Goal: Transaction & Acquisition: Subscribe to service/newsletter

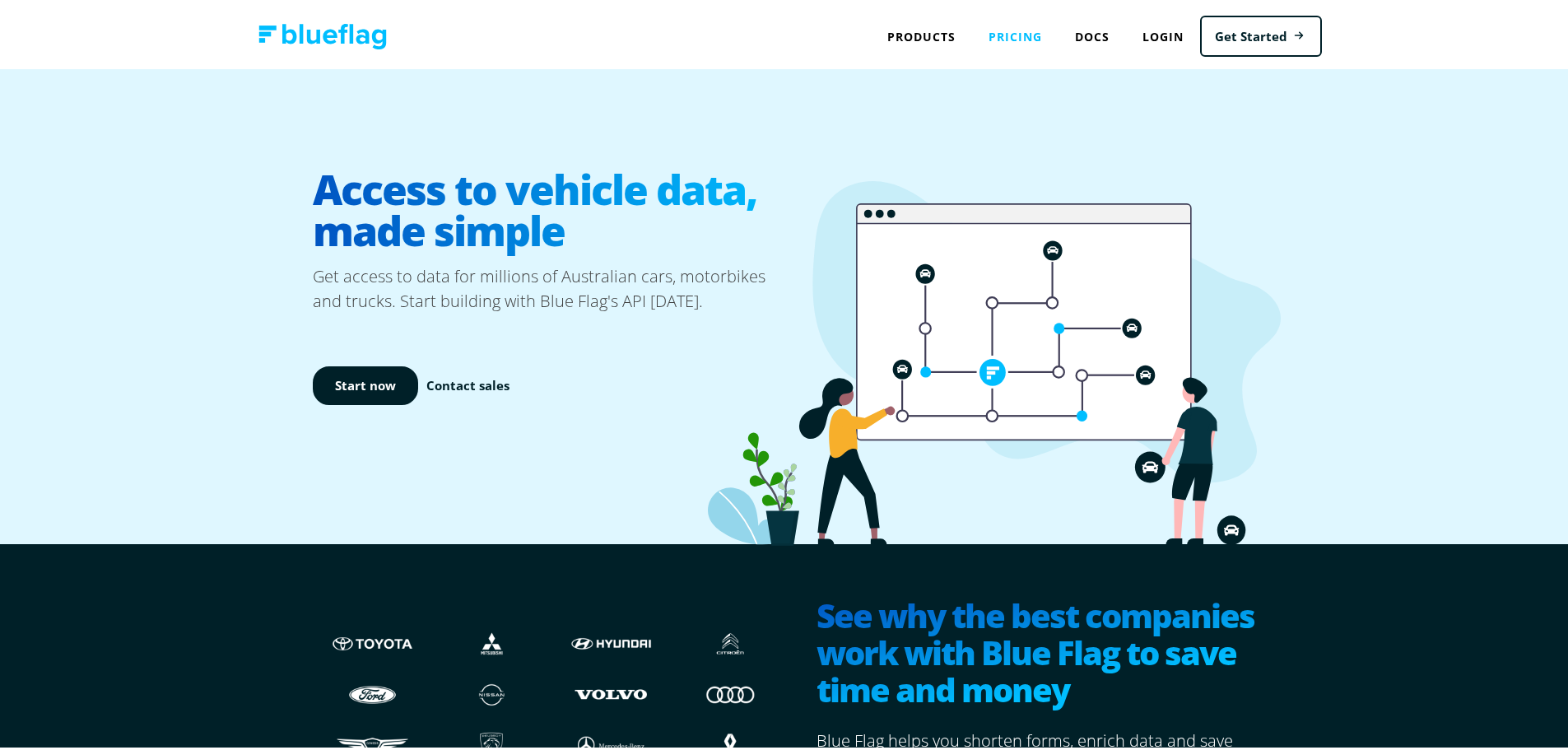
click at [1034, 29] on link "Pricing" at bounding box center [1015, 33] width 86 height 33
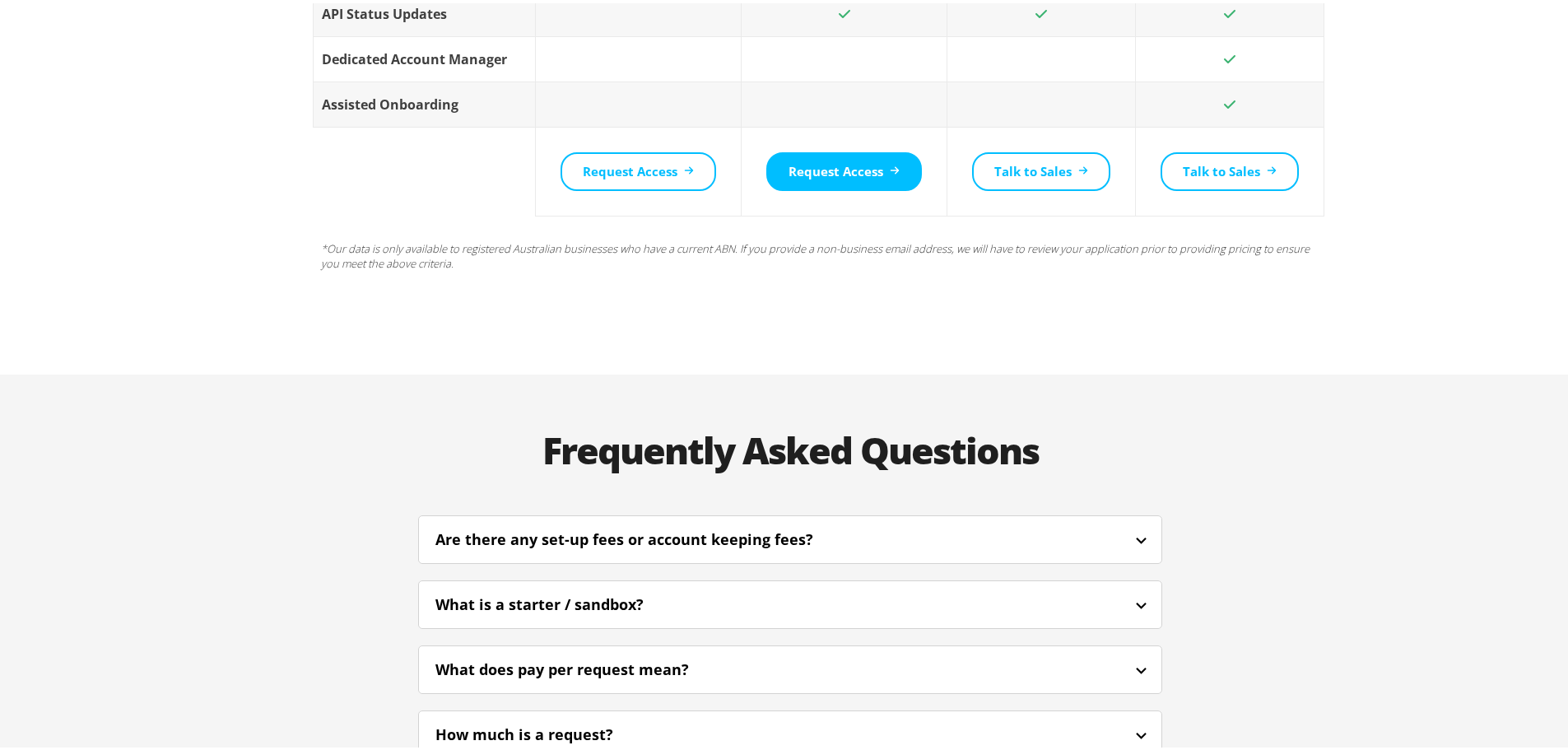
scroll to position [3540, 0]
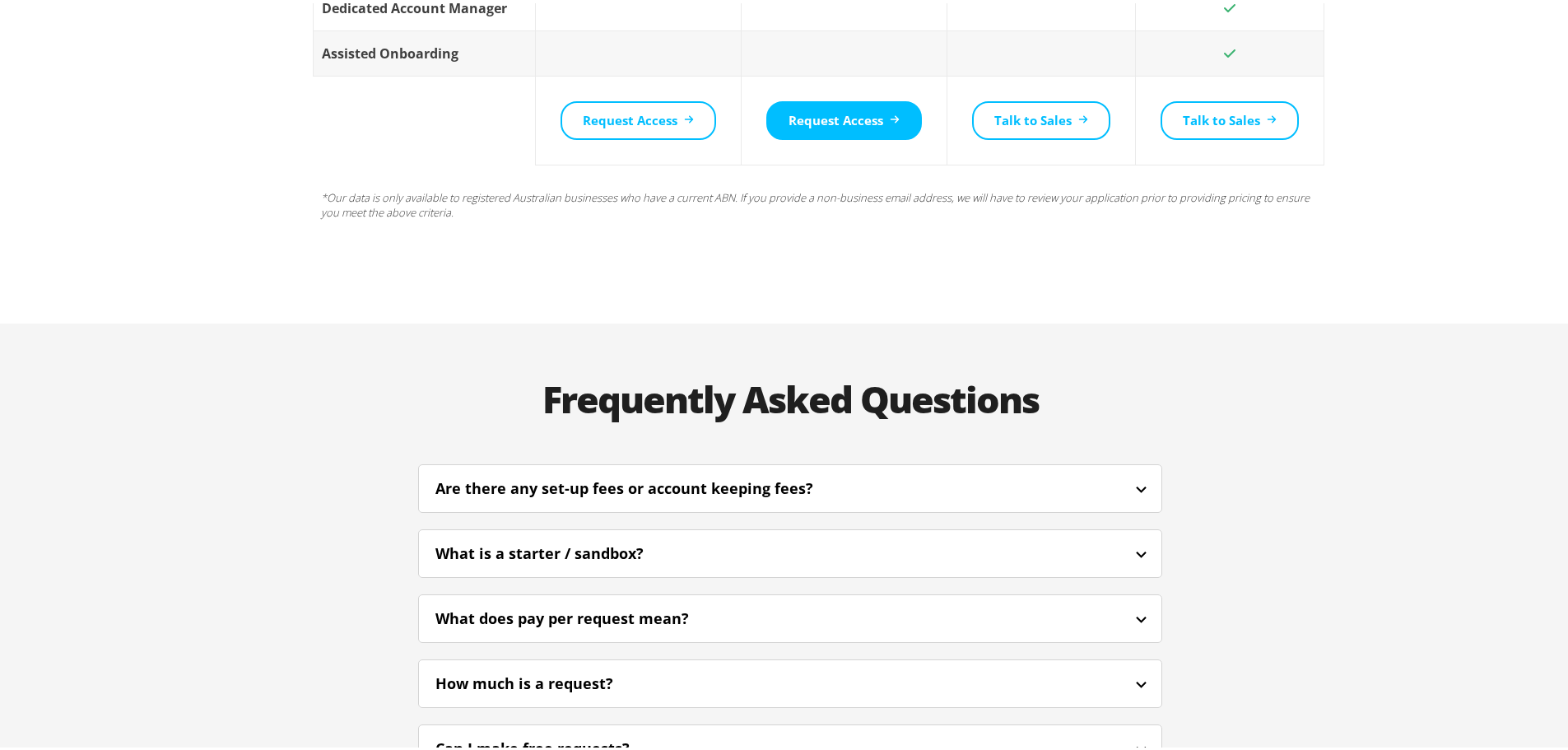
click at [804, 474] on div "Are there any set-up fees or account keeping fees?" at bounding box center [647, 485] width 422 height 22
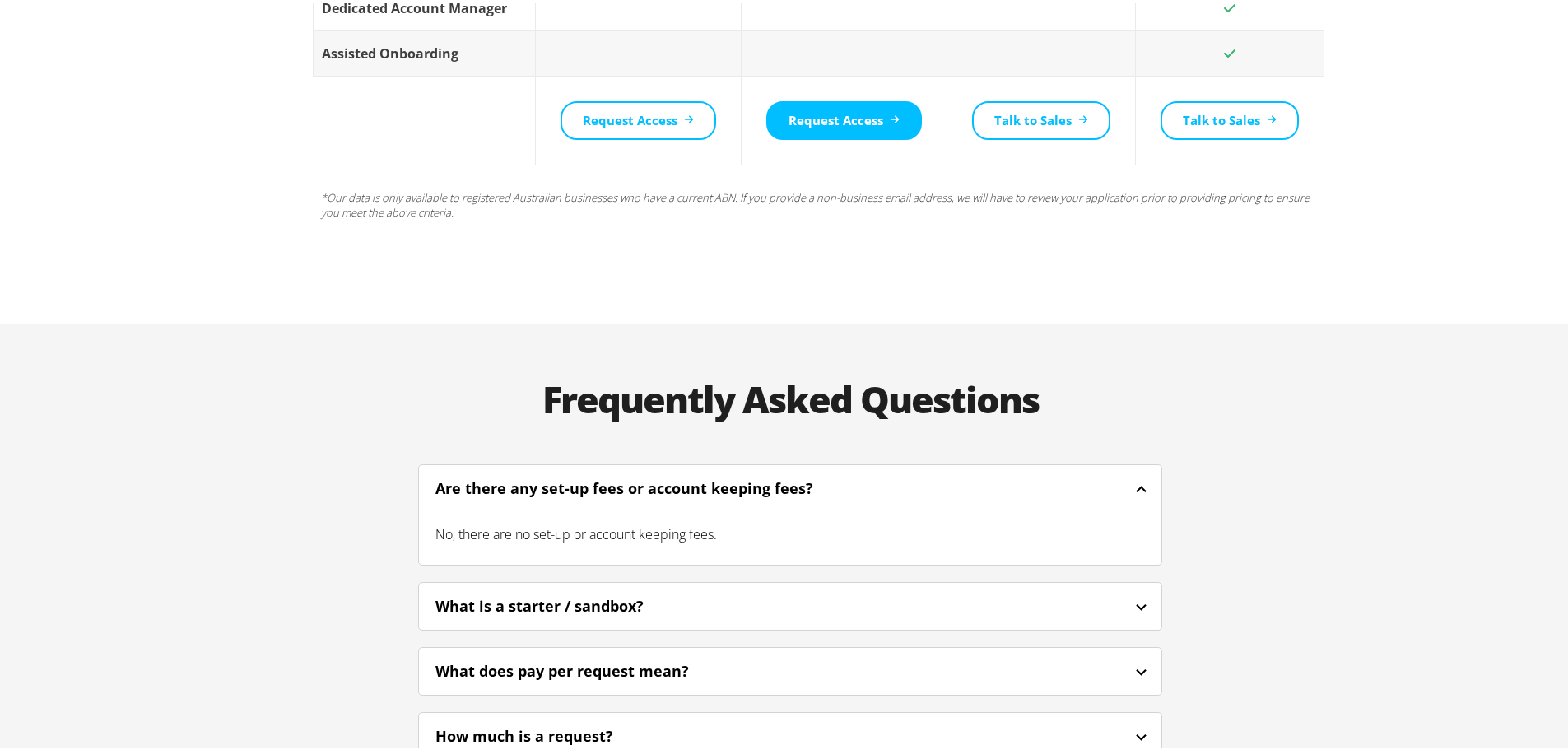
click at [804, 474] on div "Are there any set-up fees or account keeping fees?" at bounding box center [647, 485] width 422 height 22
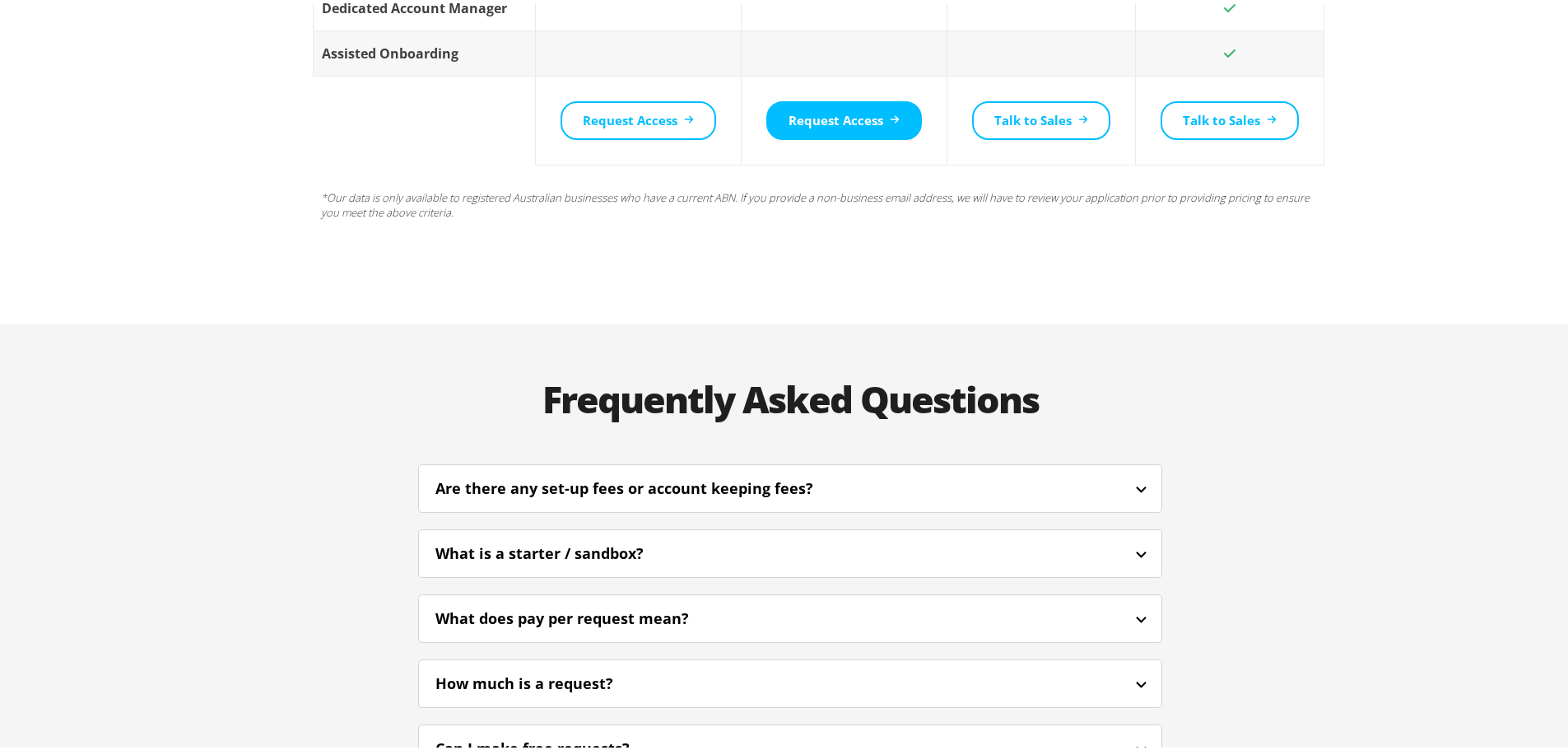
click at [767, 531] on div "What is a starter / sandbox?" at bounding box center [790, 550] width 743 height 39
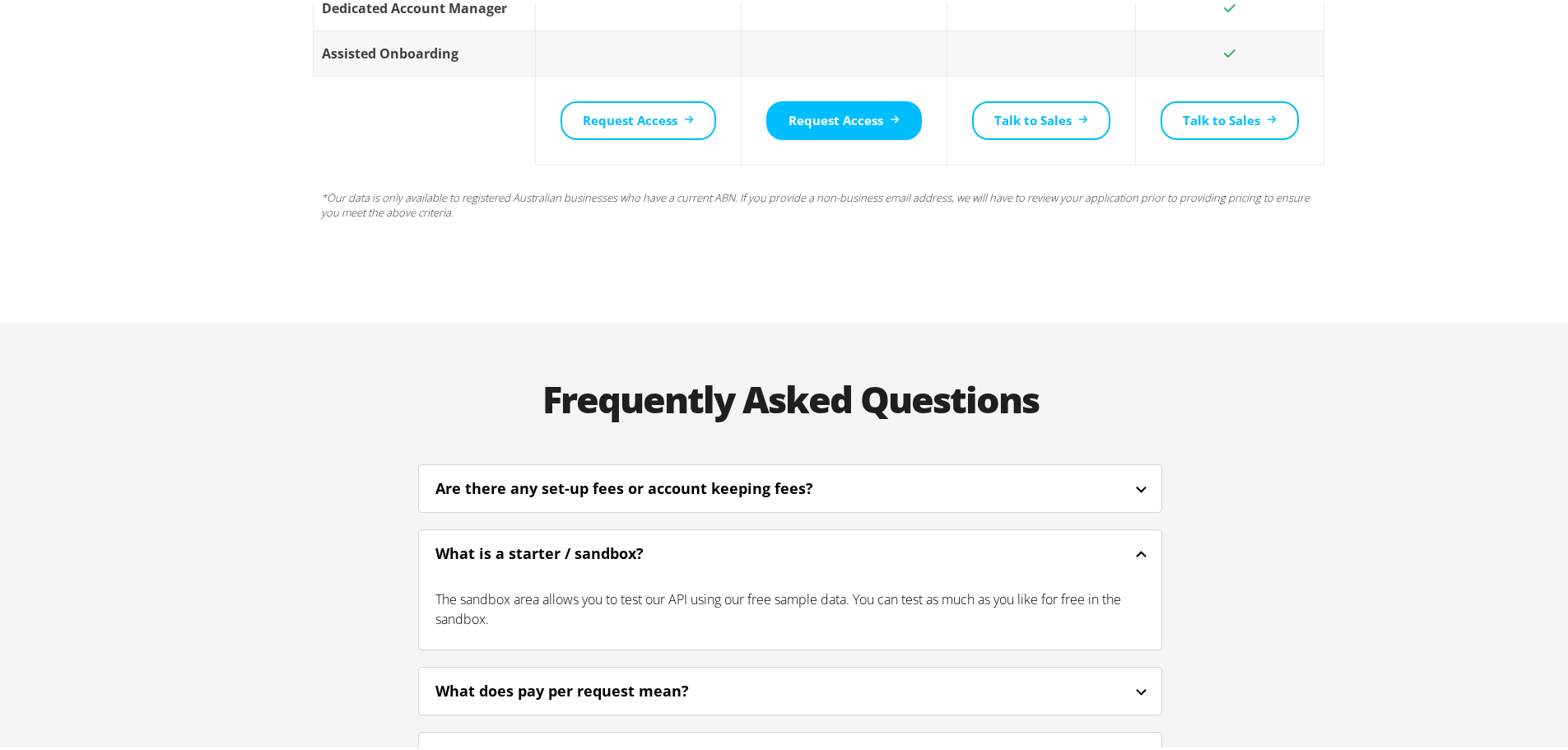
click at [767, 531] on div "What is a starter / sandbox?" at bounding box center [790, 550] width 743 height 39
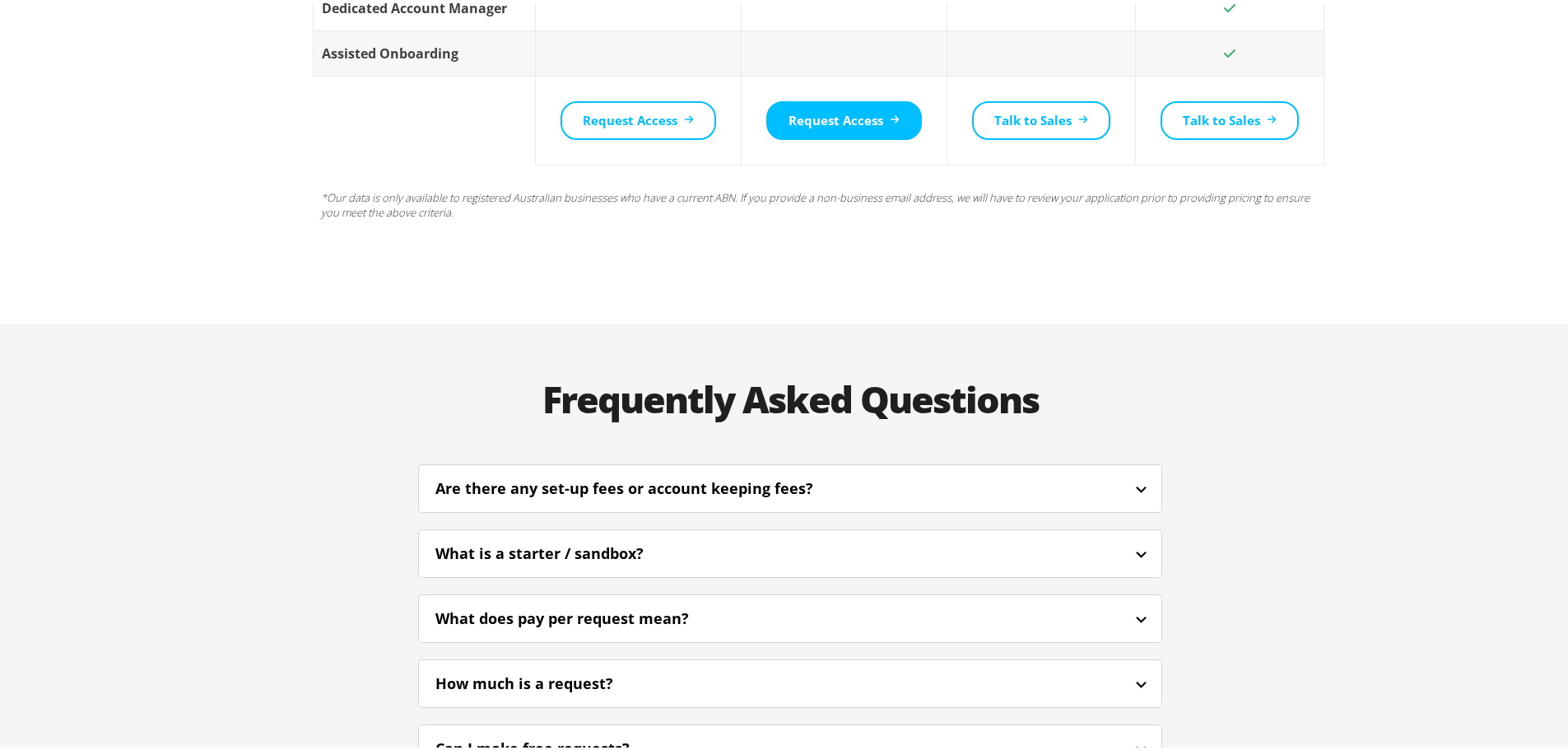
click at [743, 596] on div "What does pay per request mean?" at bounding box center [790, 615] width 743 height 39
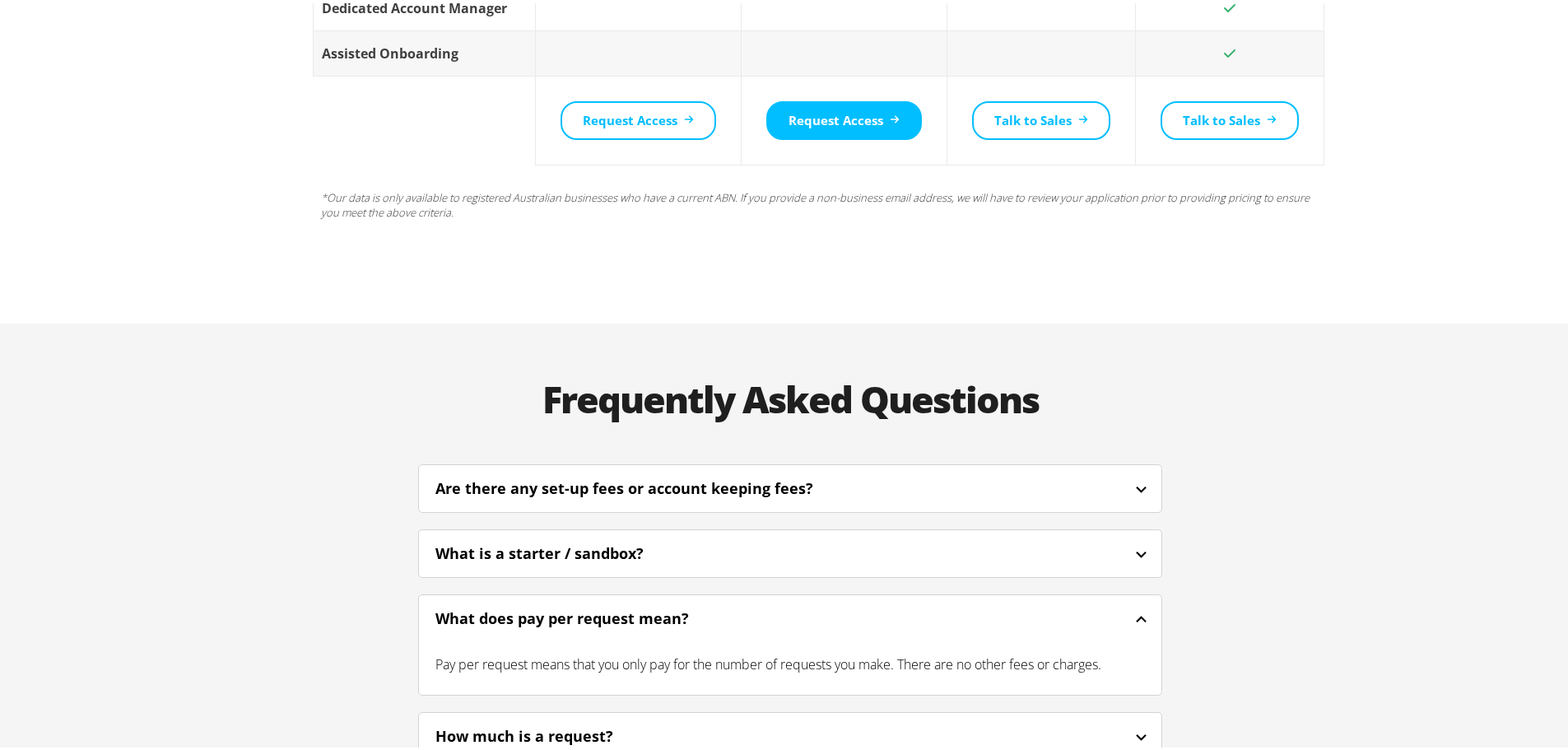
click at [743, 596] on div "What does pay per request mean?" at bounding box center [790, 615] width 743 height 39
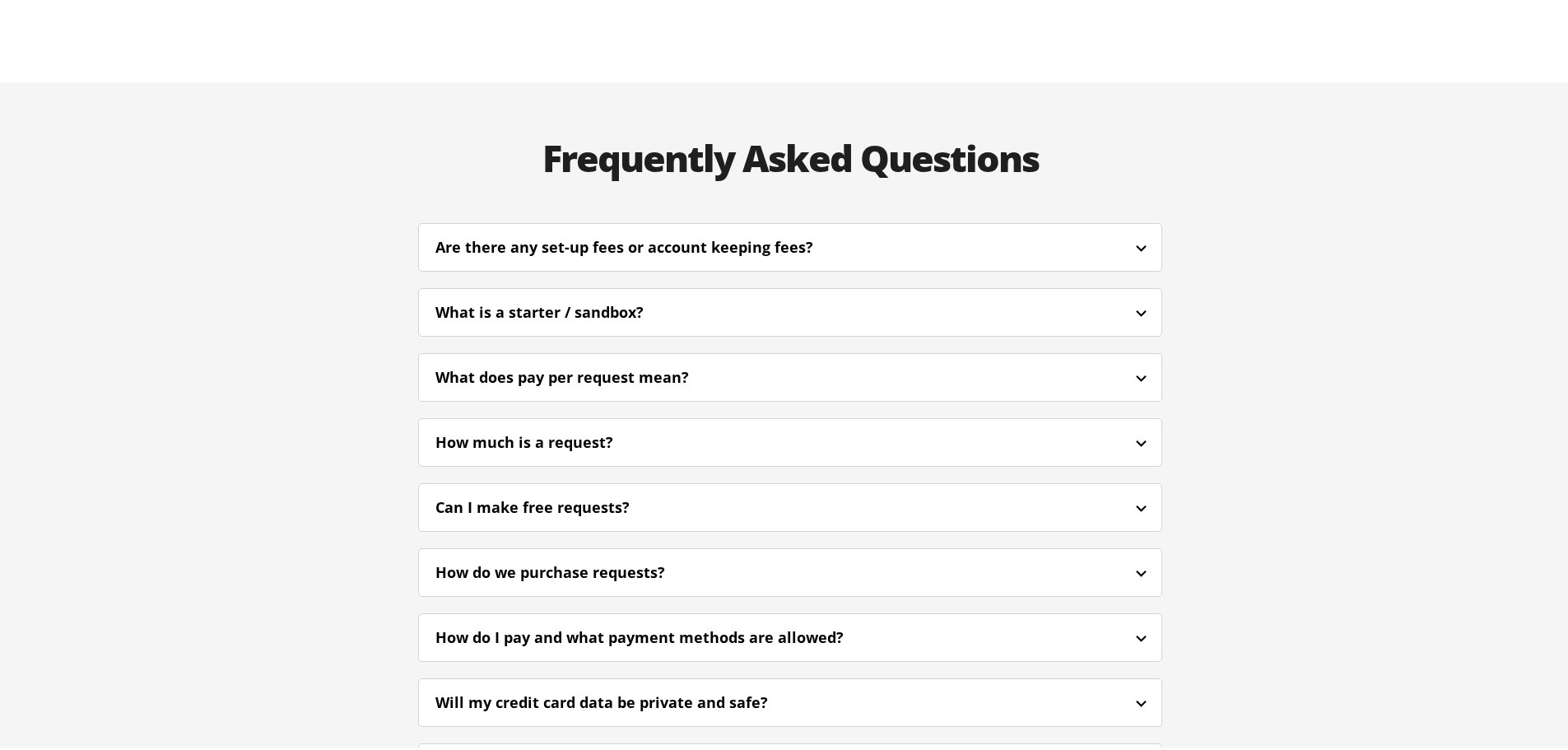
scroll to position [3787, 0]
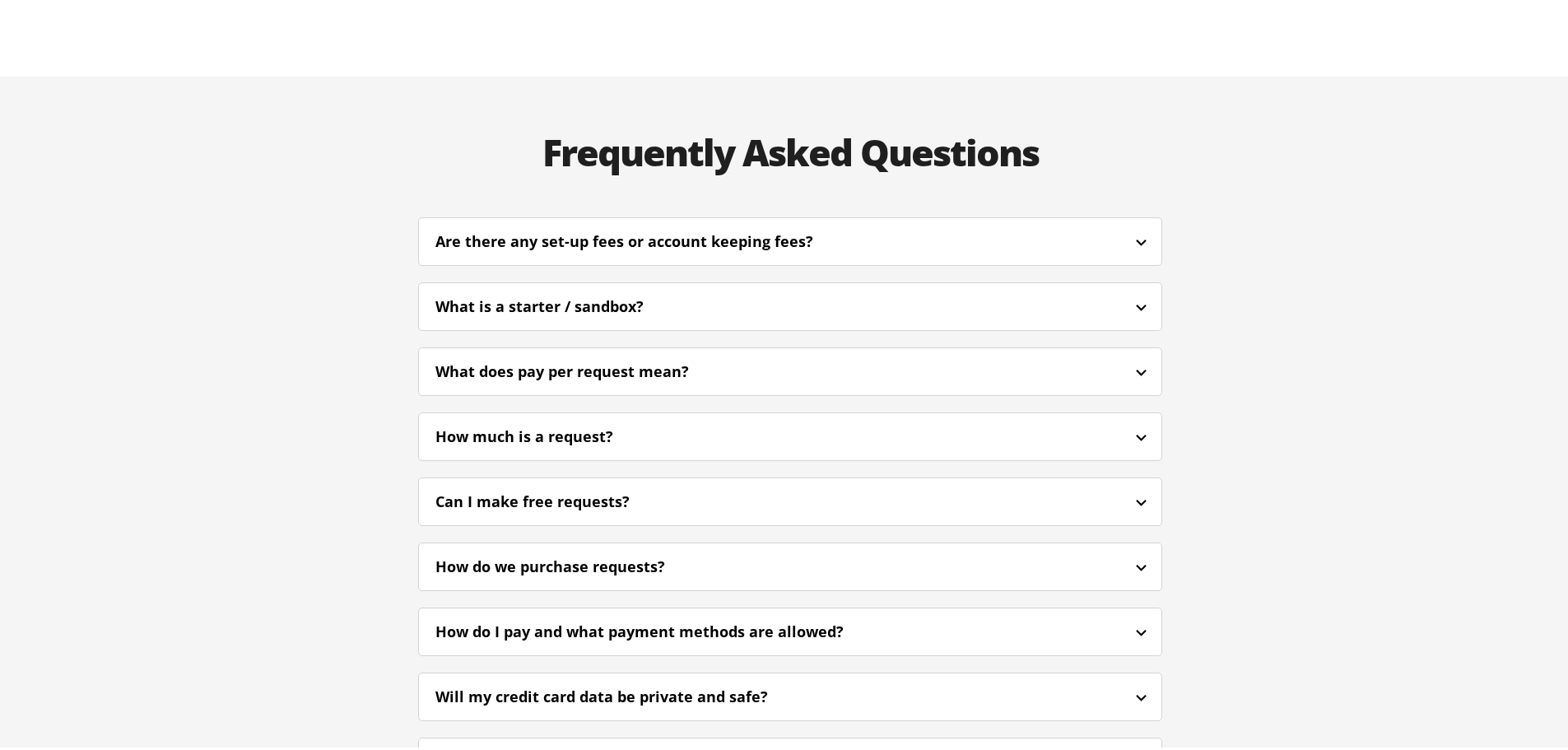
click at [629, 480] on div "Can I make free requests?" at bounding box center [790, 499] width 743 height 39
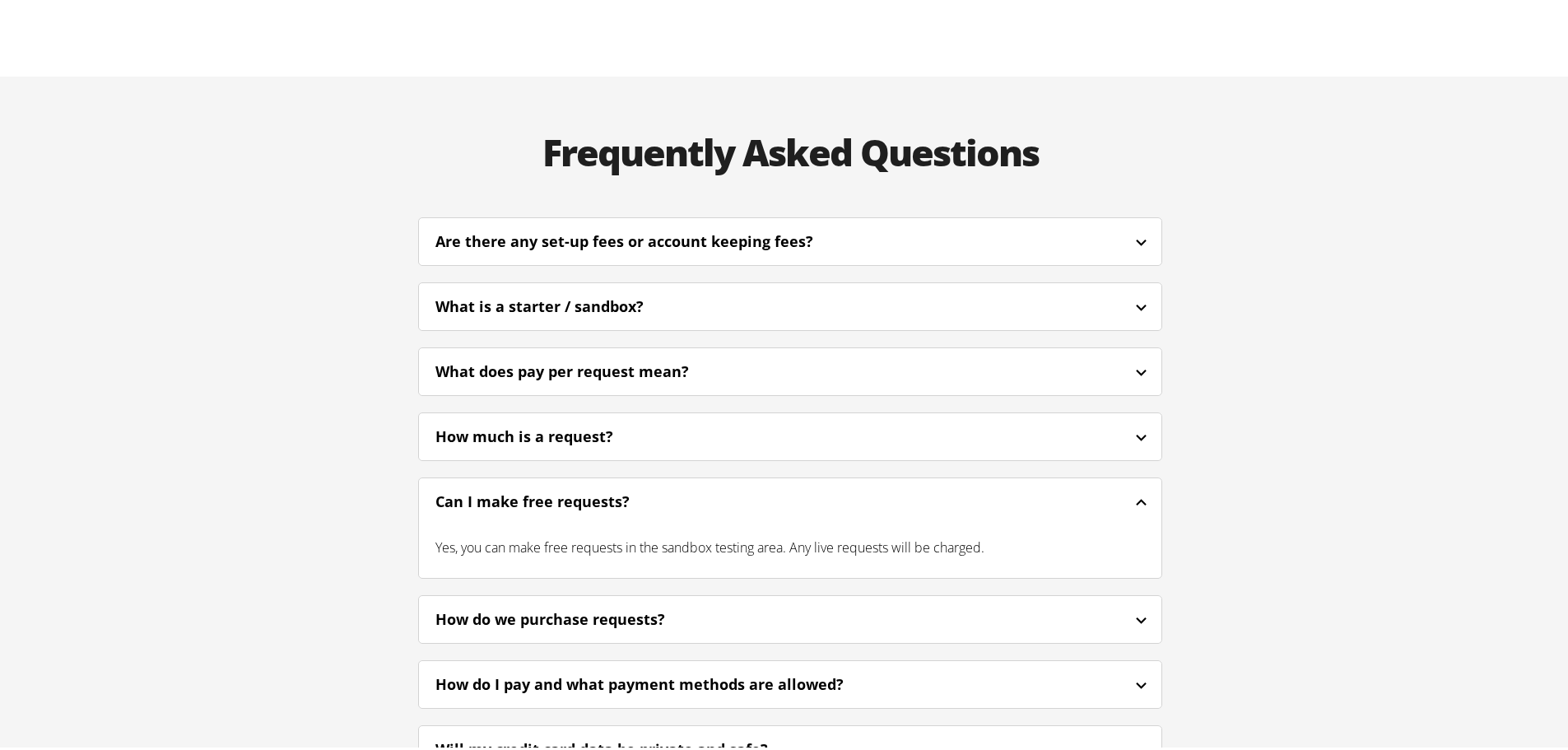
click at [629, 487] on div "Can I make free requests?" at bounding box center [555, 498] width 239 height 22
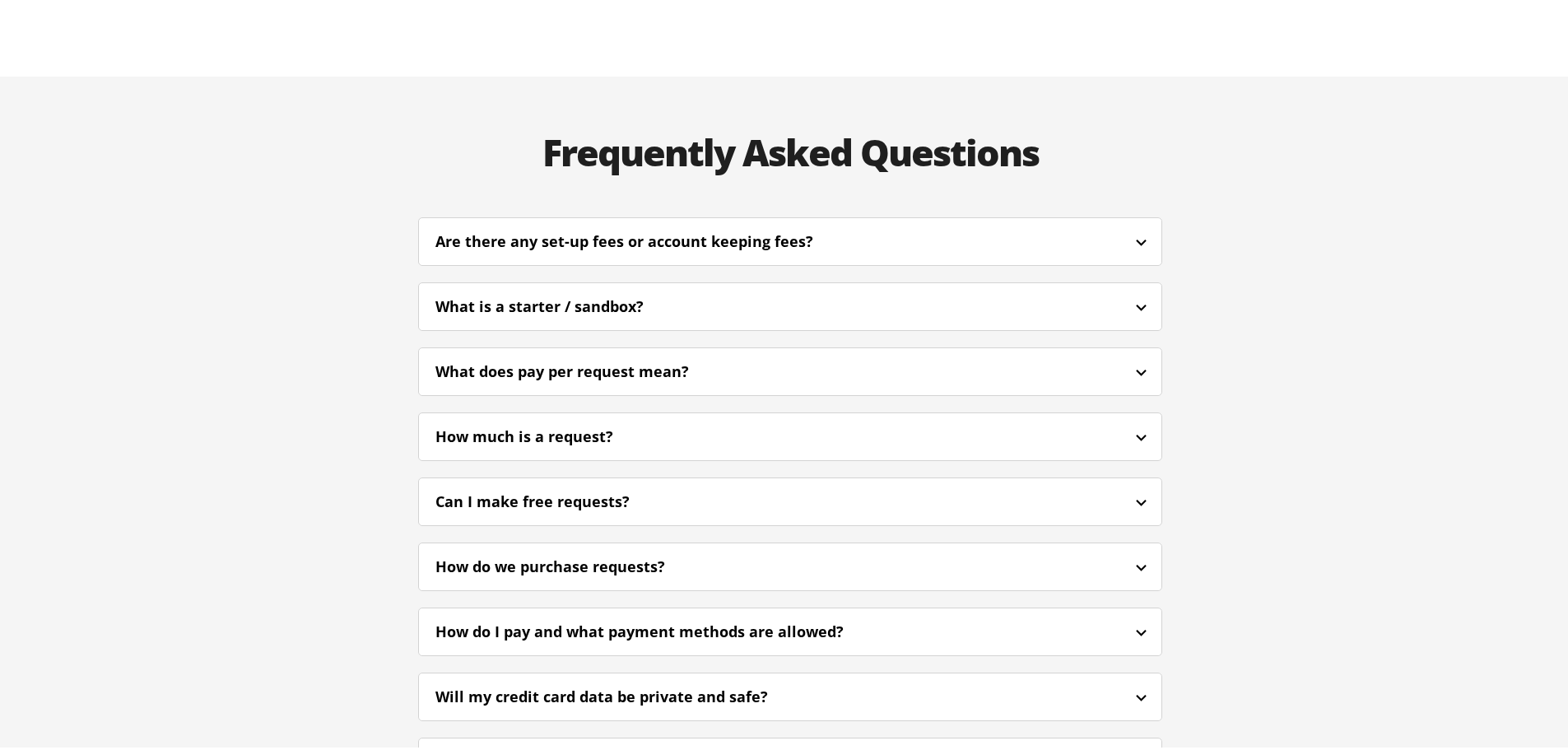
click at [626, 552] on div "How do we purchase requests?" at bounding box center [573, 563] width 274 height 22
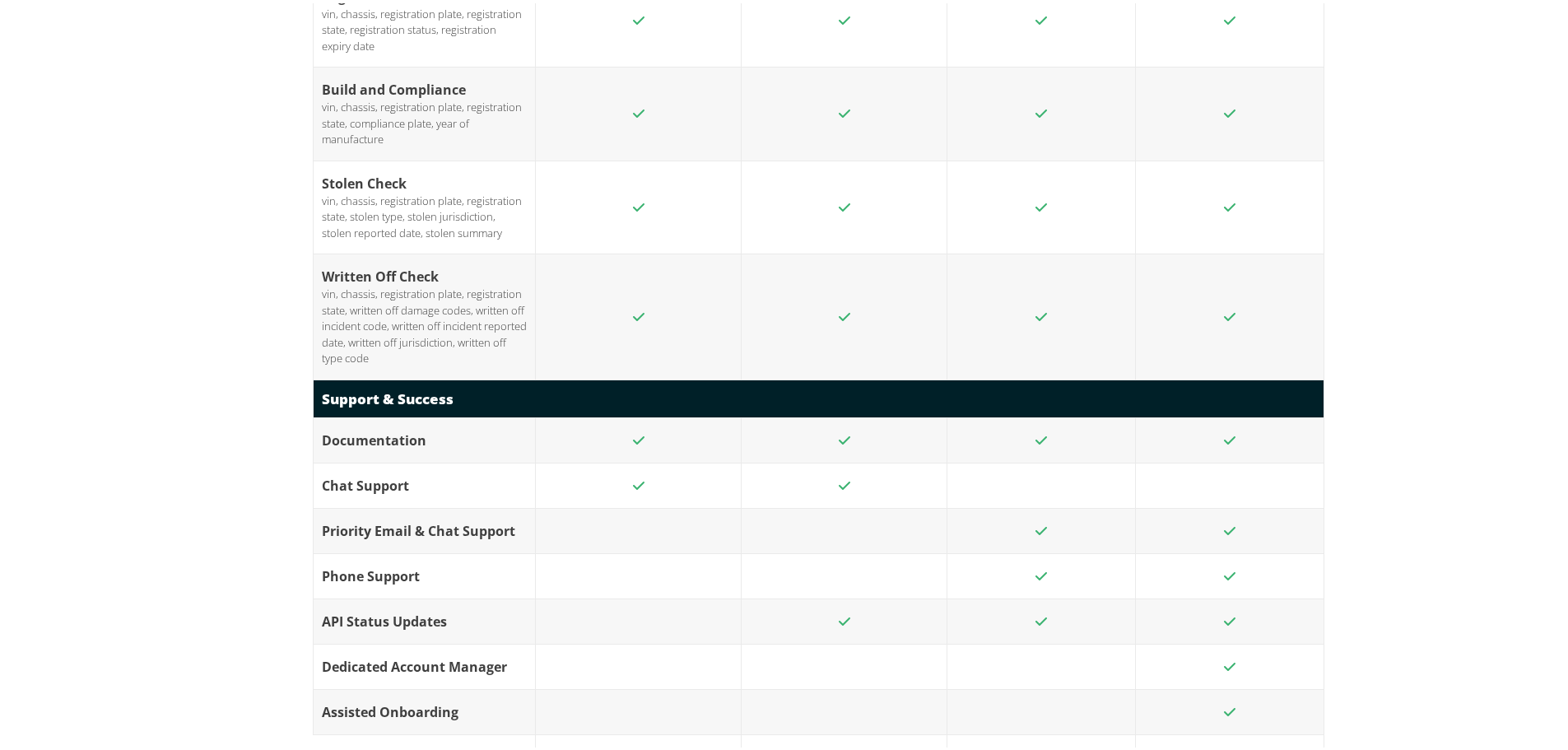
scroll to position [3128, 0]
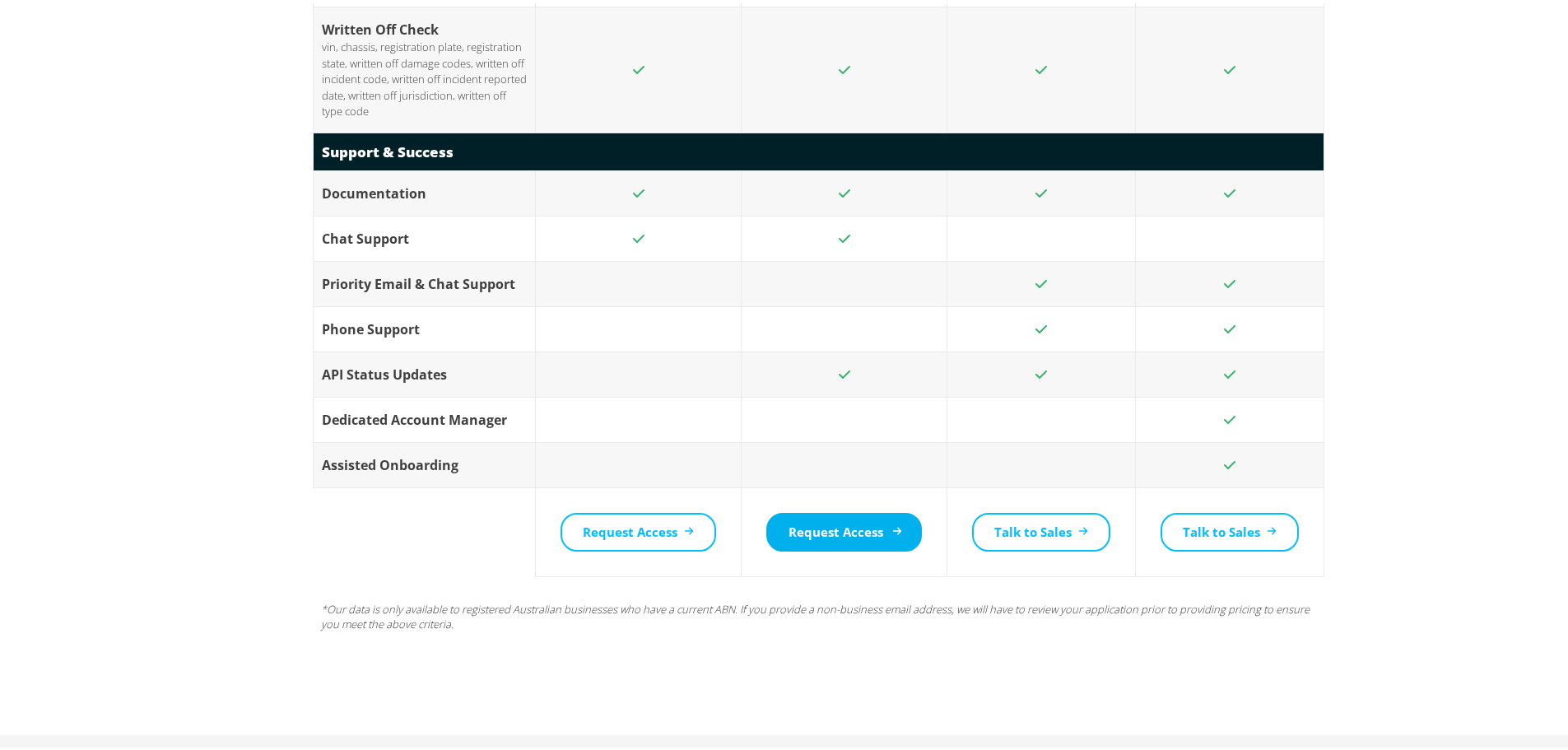
click at [869, 509] on link "Request Access" at bounding box center [844, 529] width 155 height 39
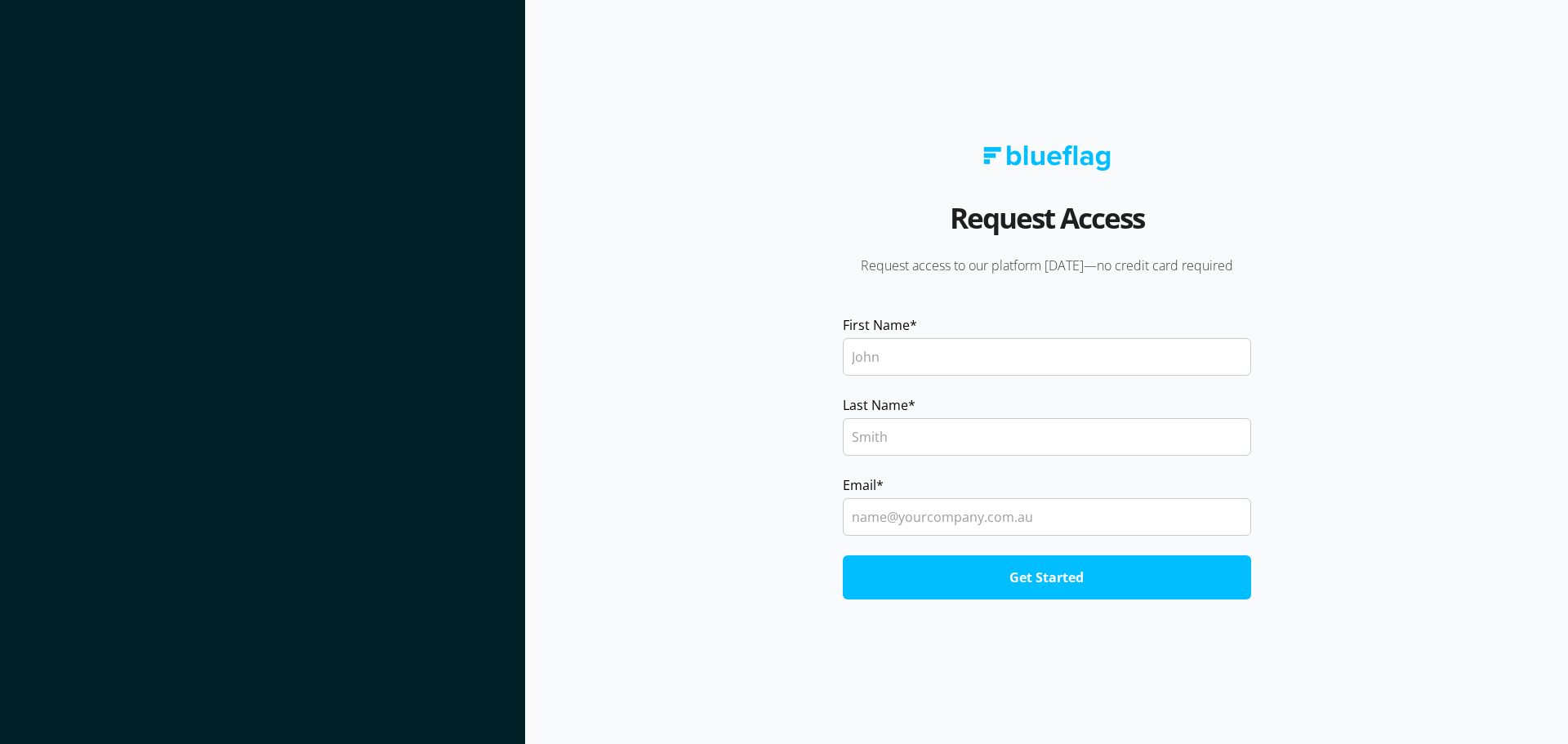
click at [883, 353] on input "First Name *" at bounding box center [1046, 357] width 408 height 38
type input "[PERSON_NAME]"
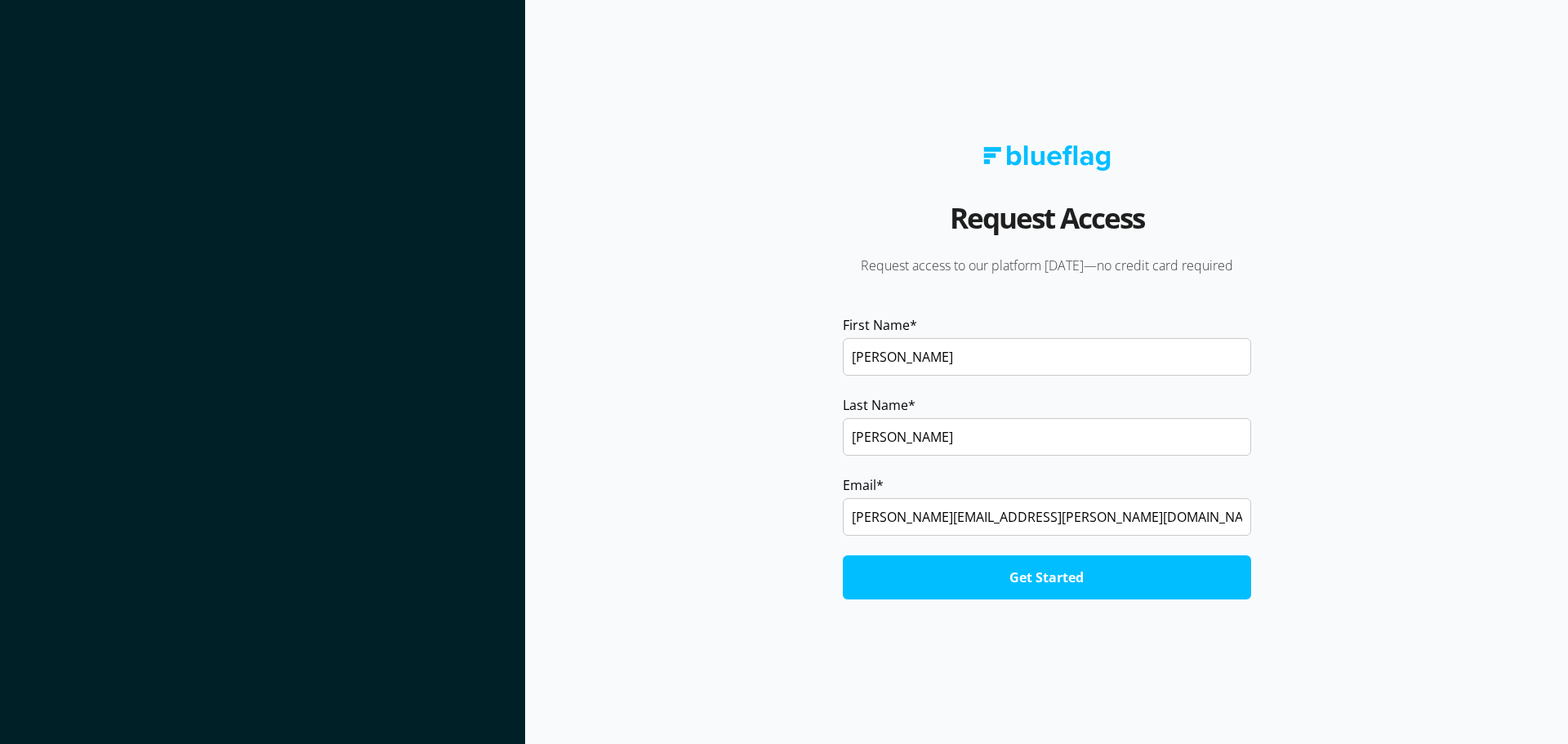
drag, startPoint x: 1016, startPoint y: 518, endPoint x: 824, endPoint y: 506, distance: 192.4
click at [824, 506] on form "First Name * [PERSON_NAME] Last Name * [PERSON_NAME] Email * [PERSON_NAME][EMAI…" at bounding box center [1045, 457] width 521 height 284
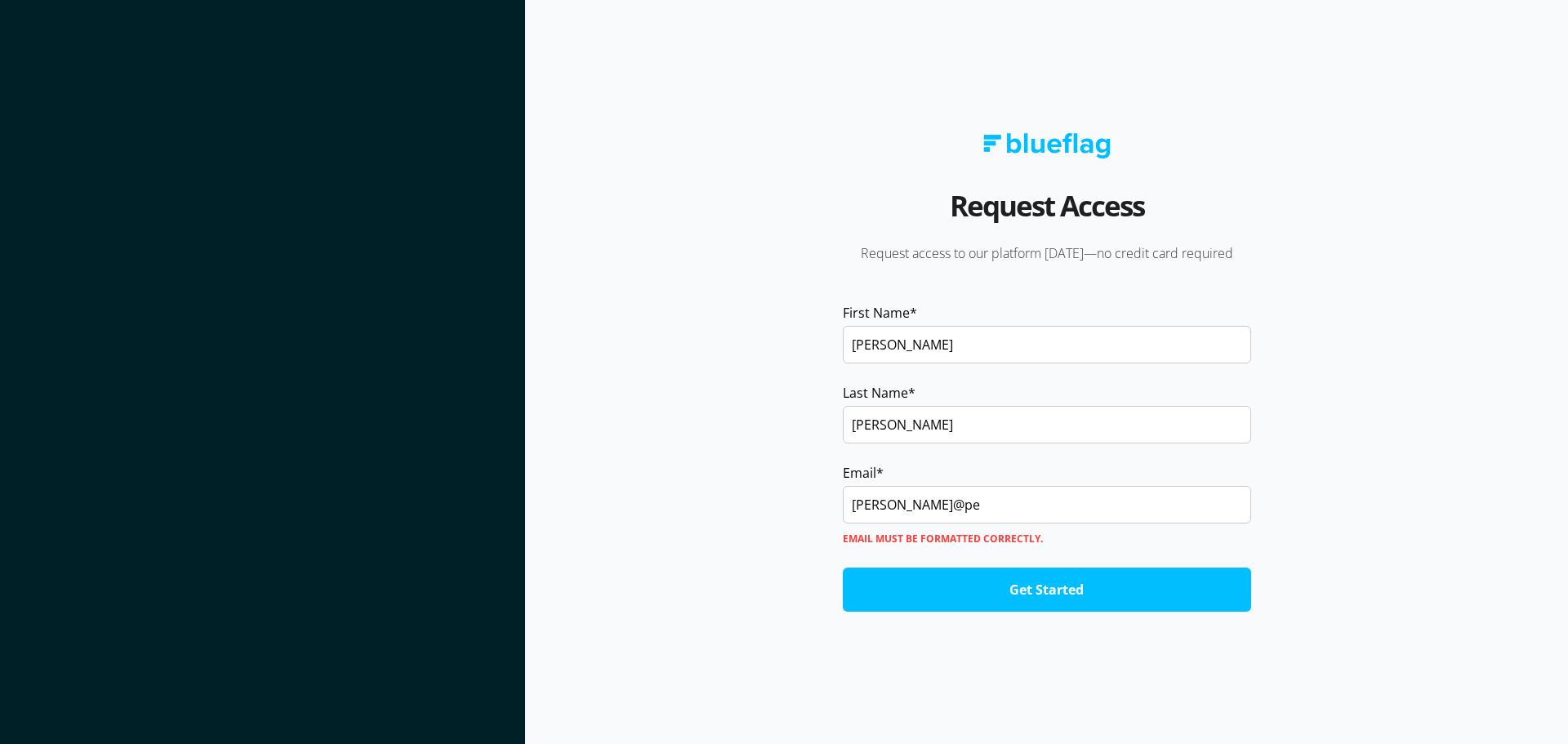
type input "[PERSON_NAME][EMAIL_ADDRESS][DOMAIN_NAME]"
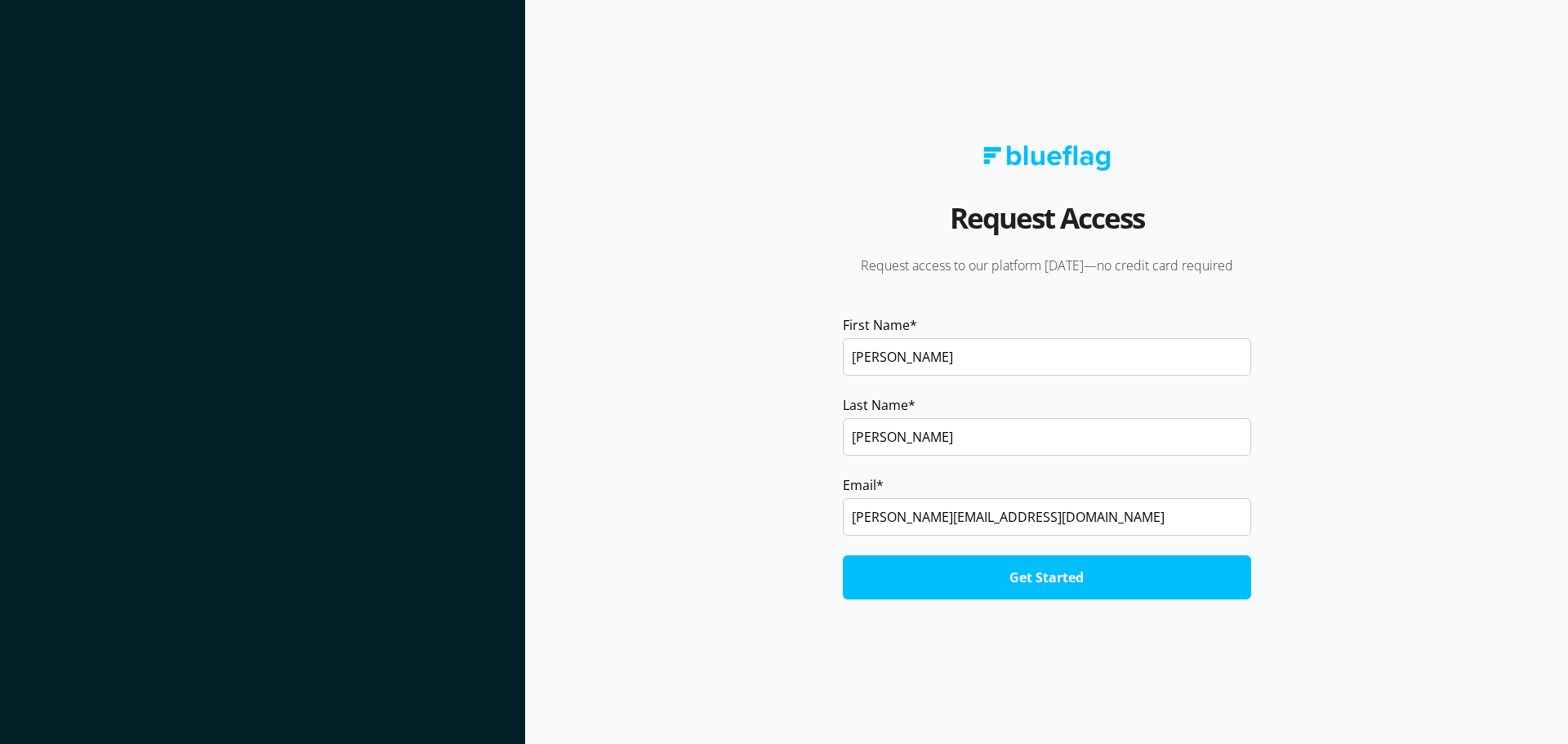
click at [1069, 580] on input "Get Started" at bounding box center [1046, 577] width 408 height 44
